Goal: Transaction & Acquisition: Purchase product/service

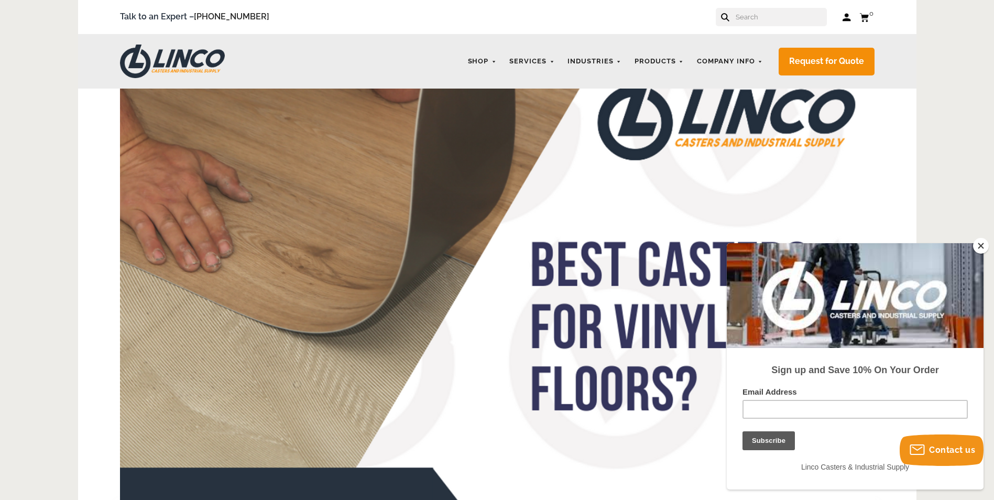
click at [984, 246] on button "Close" at bounding box center [981, 246] width 16 height 16
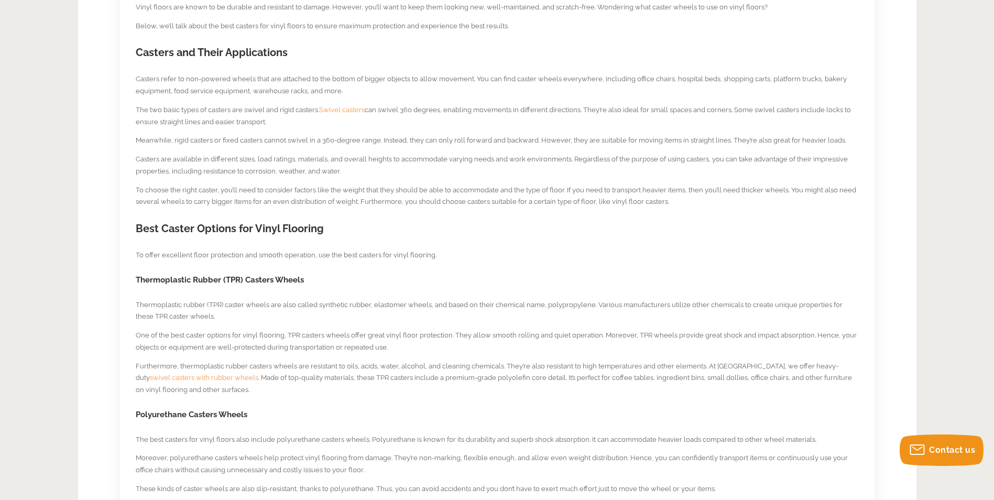
scroll to position [576, 0]
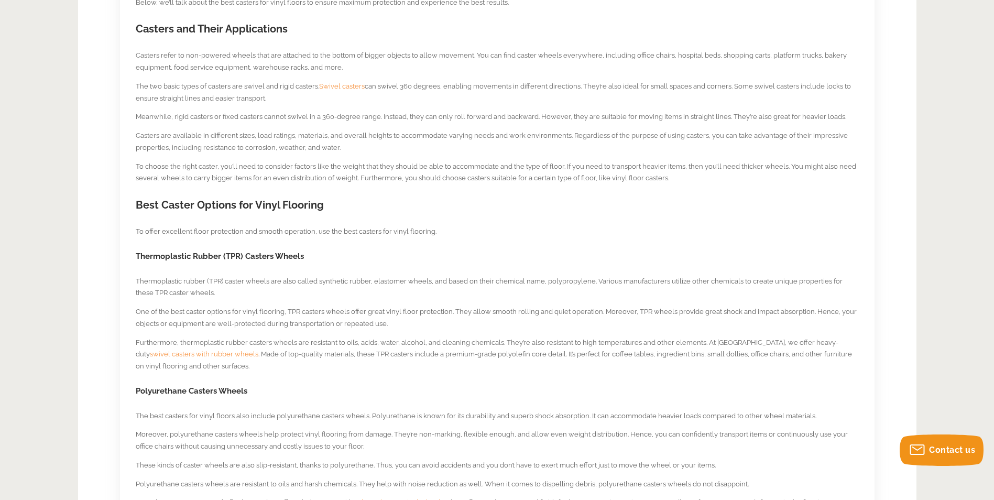
click at [150, 355] on span "swivel casters with rubber wheels" at bounding box center [204, 354] width 108 height 8
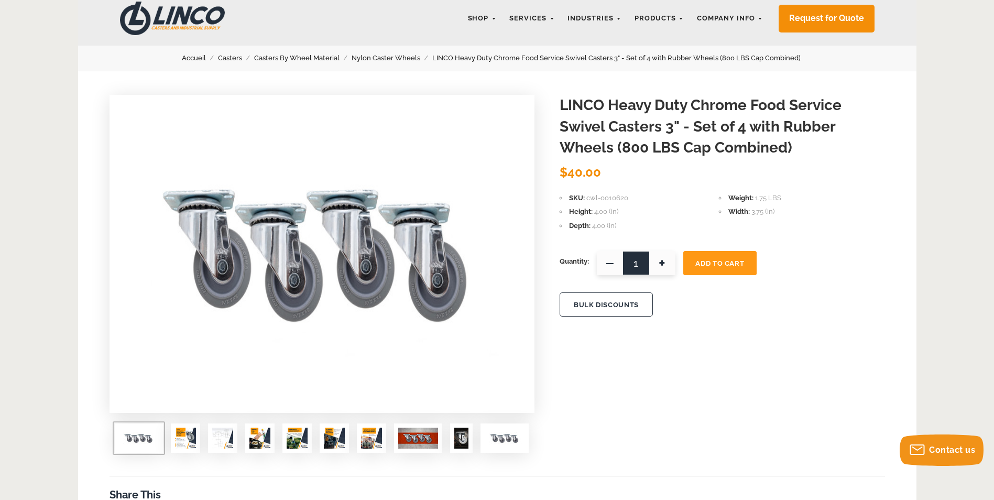
scroll to position [105, 0]
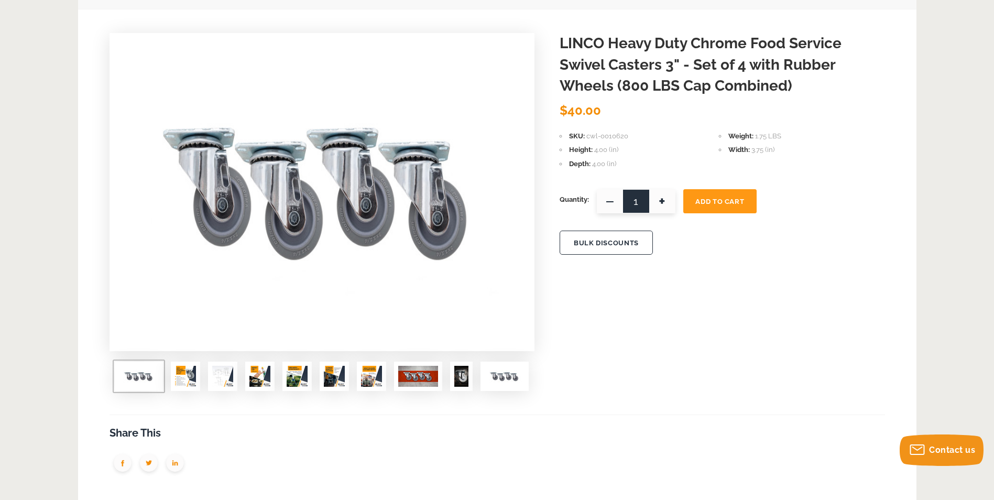
click at [182, 377] on img at bounding box center [185, 376] width 21 height 21
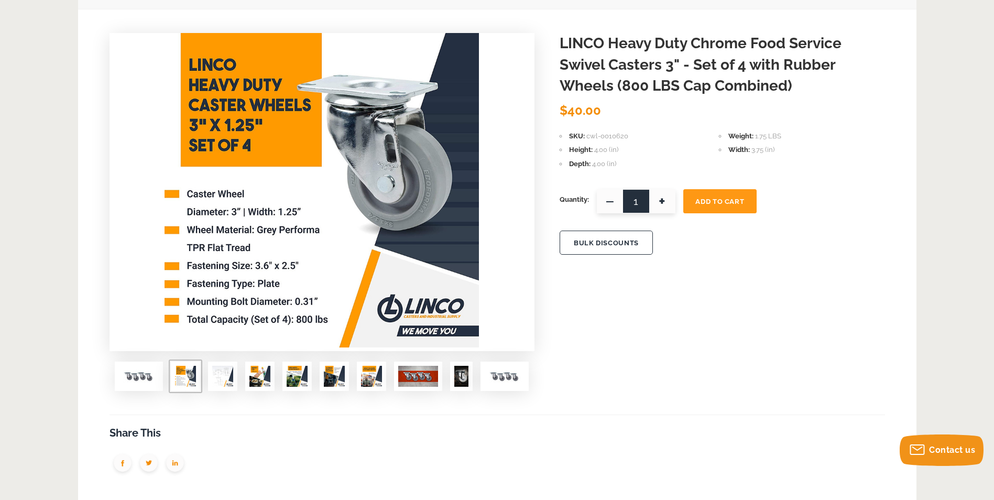
click at [219, 386] on img at bounding box center [222, 376] width 21 height 21
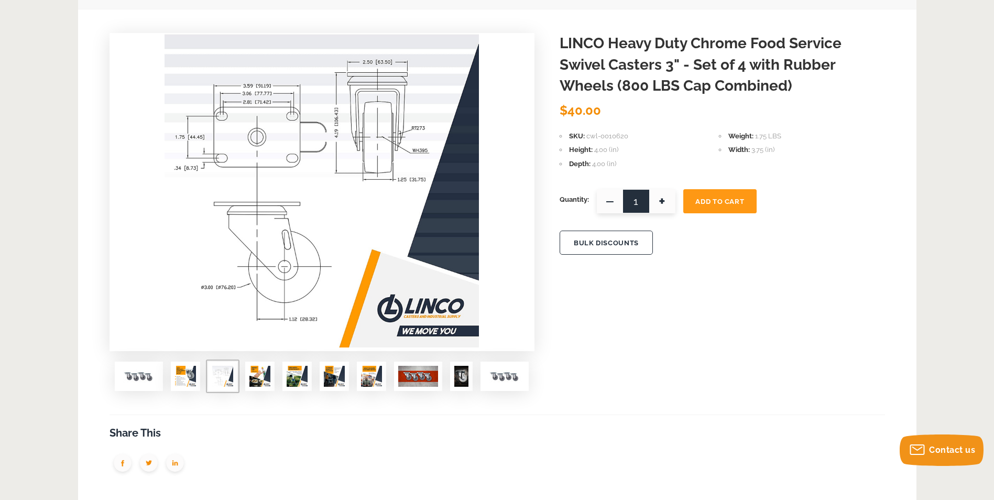
click at [258, 382] on img at bounding box center [259, 376] width 21 height 21
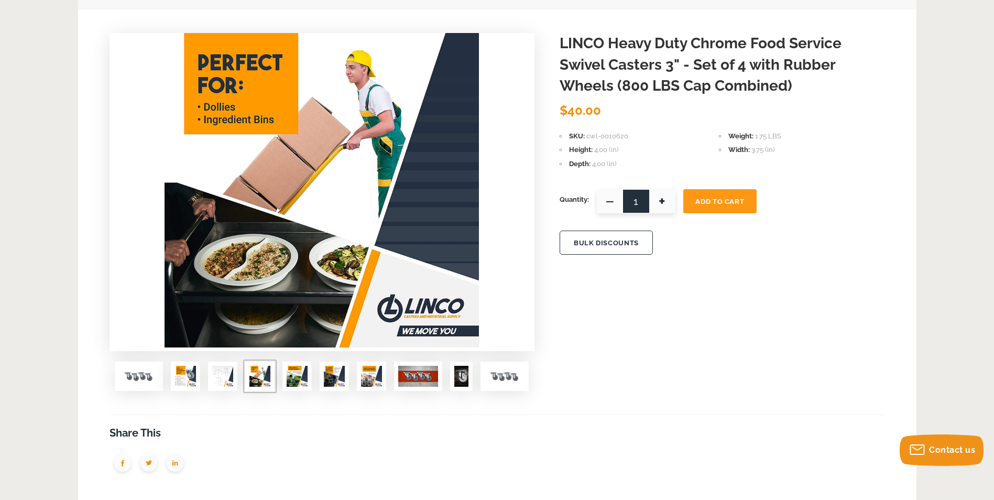
click at [314, 379] on div at bounding box center [321, 379] width 425 height 37
drag, startPoint x: 336, startPoint y: 380, endPoint x: 356, endPoint y: 379, distance: 19.9
click at [337, 380] on img at bounding box center [334, 376] width 21 height 21
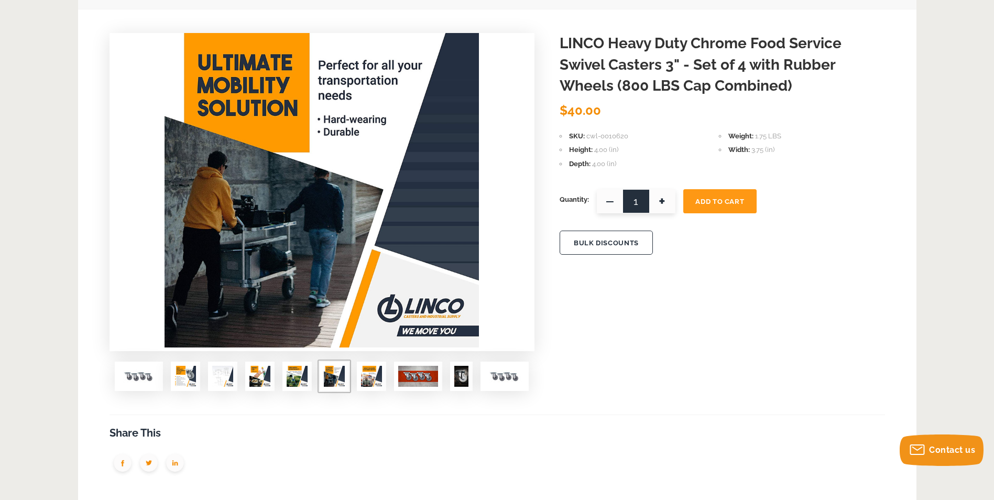
click at [512, 376] on img at bounding box center [504, 376] width 40 height 21
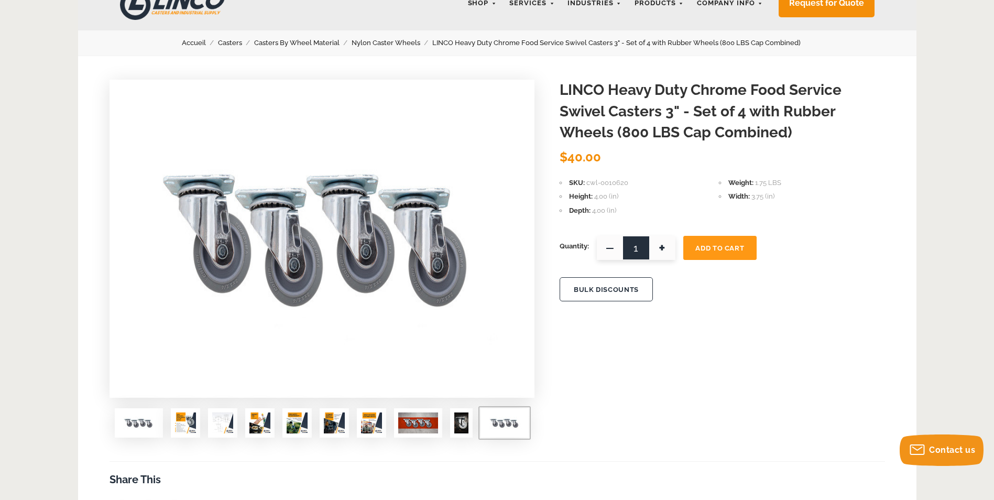
scroll to position [52, 0]
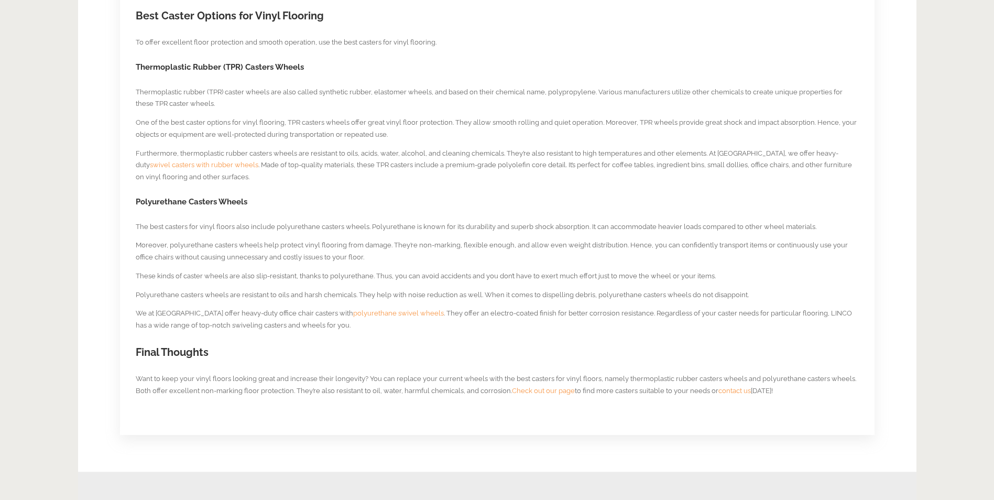
scroll to position [784, 0]
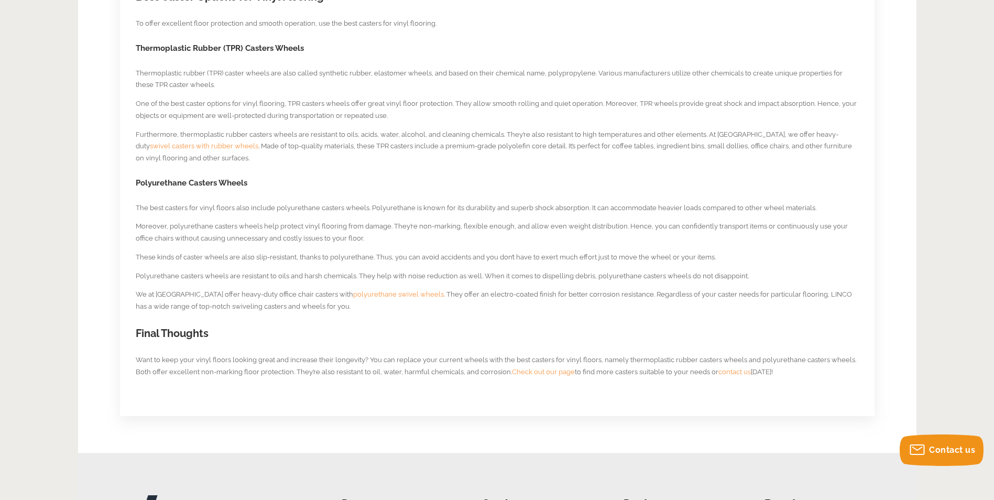
click at [353, 294] on span "polyurethane swivel wheels" at bounding box center [398, 294] width 91 height 8
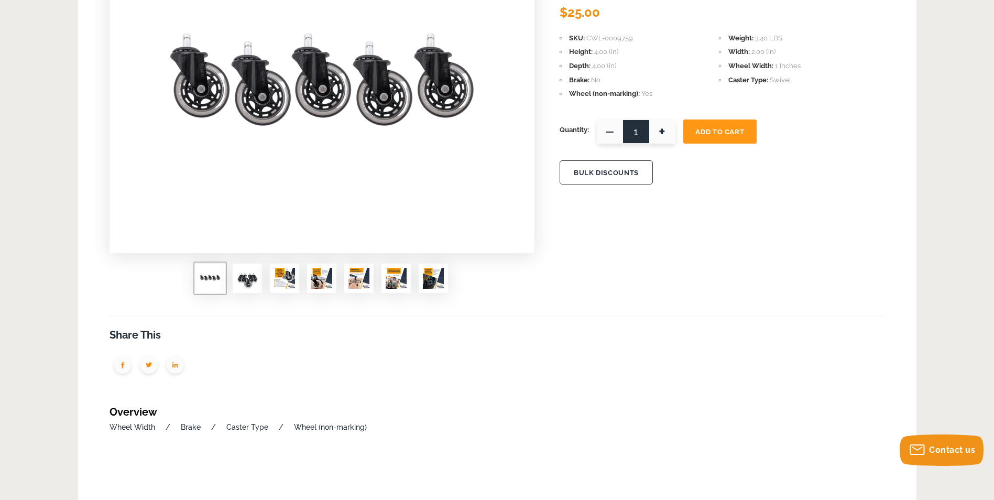
scroll to position [210, 0]
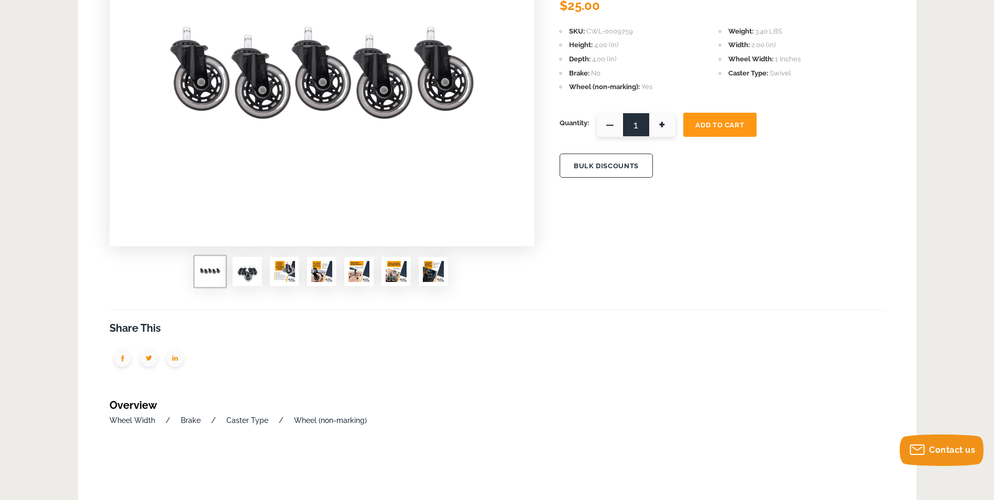
click at [251, 273] on img at bounding box center [247, 271] width 21 height 21
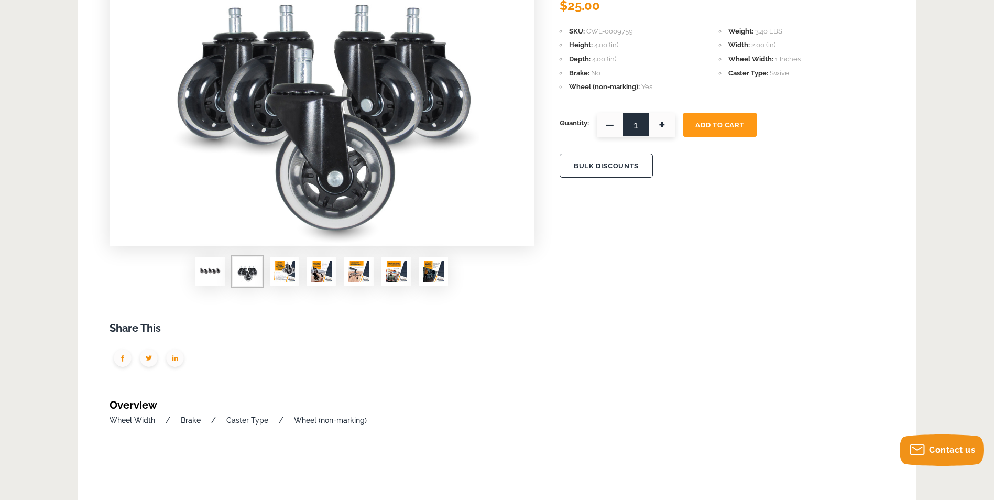
click at [266, 271] on div at bounding box center [321, 275] width 425 height 37
click at [279, 269] on img at bounding box center [284, 271] width 21 height 21
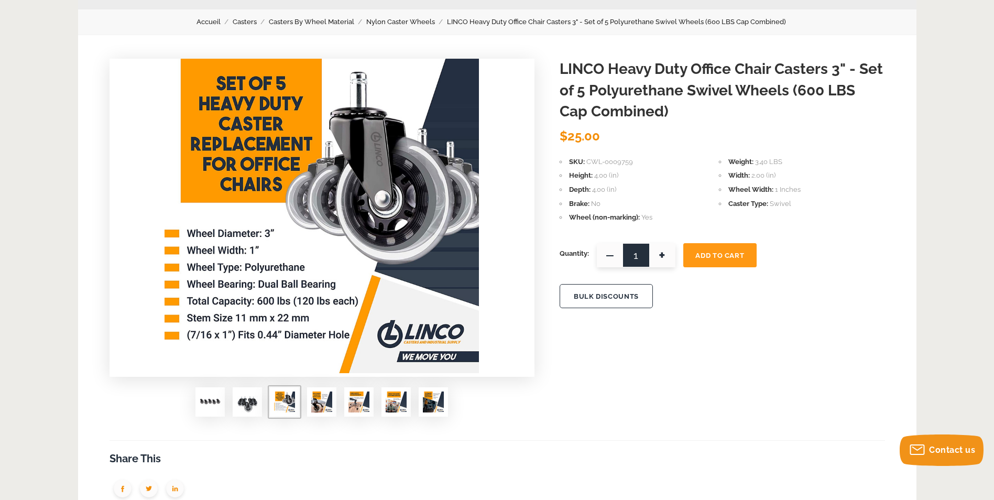
scroll to position [52, 0]
